Goal: Book appointment/travel/reservation

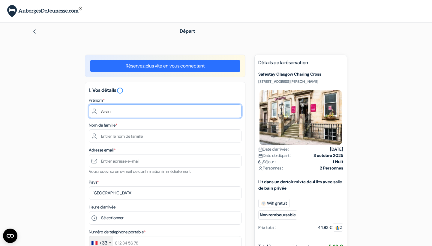
type input "Arvin"
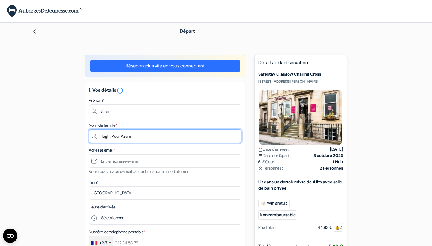
type input "Taghi Pour Azam"
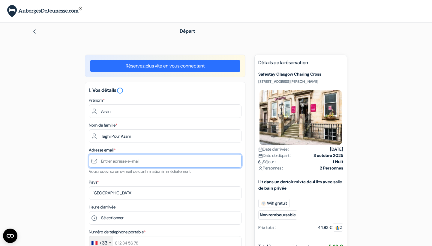
click at [137, 164] on input "text" at bounding box center [165, 160] width 153 height 13
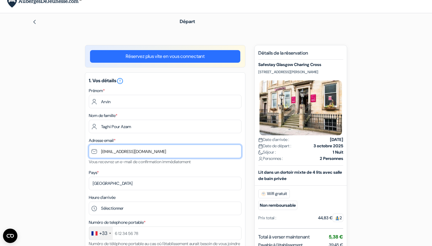
scroll to position [14, 0]
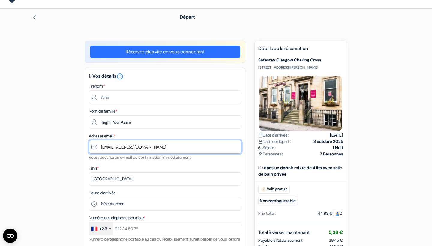
type input "[EMAIL_ADDRESS][DOMAIN_NAME]"
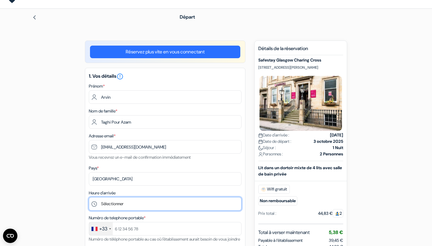
select select "11"
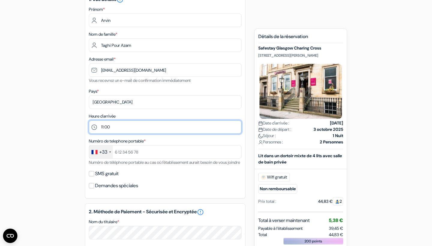
scroll to position [92, 0]
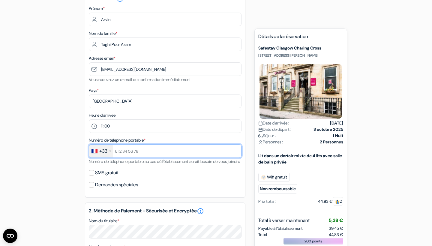
click at [120, 155] on input "text" at bounding box center [165, 150] width 153 height 13
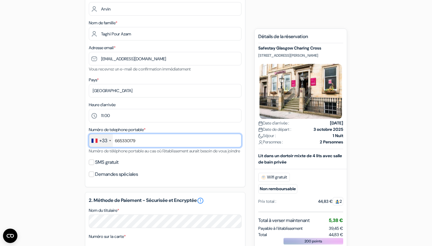
scroll to position [106, 0]
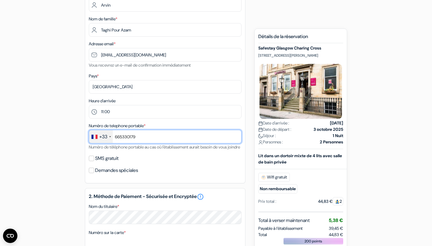
type input "665330179"
click at [112, 163] on label "SMS gratuit" at bounding box center [106, 158] width 23 height 8
click at [94, 161] on input "SMS gratuit" at bounding box center [91, 158] width 5 height 5
checkbox input "true"
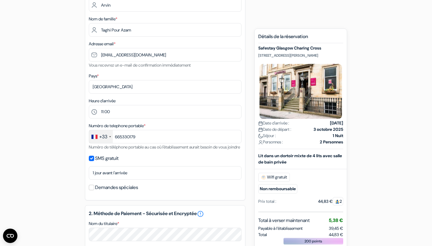
click at [116, 190] on div "1. Vos détails error_outline Prénom * Arvin Nom de famille * Taghi Pour Azam Ad…" at bounding box center [165, 88] width 160 height 225
click at [117, 191] on label "Demandes spéciales" at bounding box center [116, 187] width 43 height 8
click at [94, 190] on input "Demandes spéciales" at bounding box center [91, 187] width 5 height 5
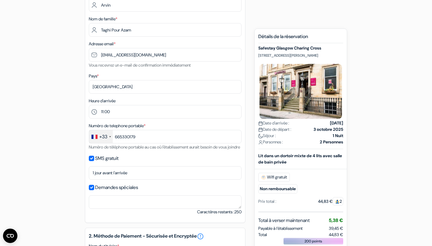
click at [117, 191] on label "Demandes spéciales" at bounding box center [116, 187] width 43 height 8
click at [94, 190] on input "Demandes spéciales" at bounding box center [91, 187] width 5 height 5
checkbox input "false"
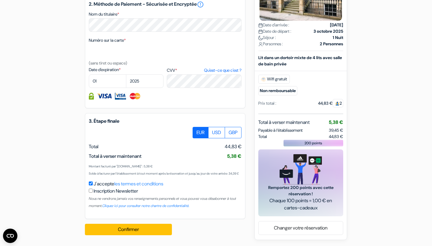
scroll to position [330, 0]
click at [118, 193] on label "Inscription Newsletter" at bounding box center [116, 190] width 44 height 7
click at [93, 185] on input "J'accepte les termes et conditions" at bounding box center [91, 183] width 4 height 4
click at [96, 183] on label "J'accepte les termes et conditions" at bounding box center [129, 183] width 70 height 7
click at [93, 183] on input "J'accepte les termes et conditions" at bounding box center [91, 183] width 4 height 4
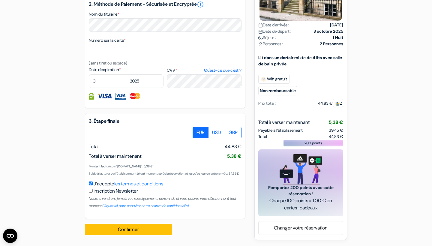
click at [97, 191] on label "Inscription Newsletter" at bounding box center [116, 190] width 44 height 7
click at [93, 185] on input "J'accepte les termes et conditions" at bounding box center [91, 183] width 4 height 4
click at [97, 183] on label "J'accepte les termes et conditions" at bounding box center [129, 183] width 70 height 7
click at [93, 183] on input "J'accepte les termes et conditions" at bounding box center [91, 183] width 4 height 4
checkbox input "true"
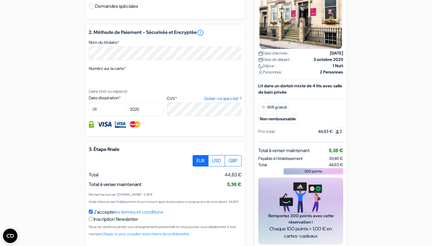
scroll to position [286, 0]
